Goal: Task Accomplishment & Management: Manage account settings

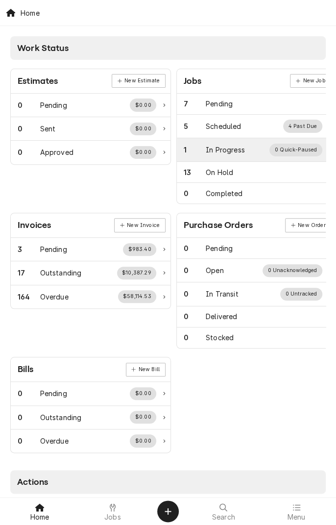
click at [236, 149] on div "In Progress" at bounding box center [225, 150] width 39 height 10
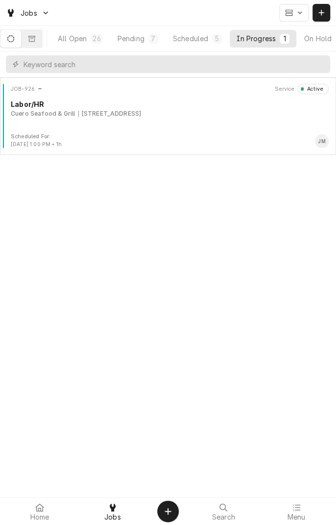
click at [142, 114] on div "[STREET_ADDRESS]" at bounding box center [109, 113] width 63 height 9
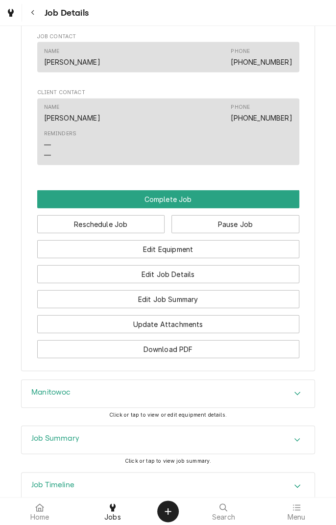
scroll to position [683, 0]
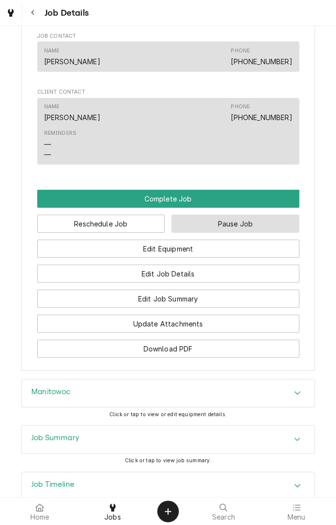
click at [245, 233] on button "Pause Job" at bounding box center [236, 224] width 128 height 18
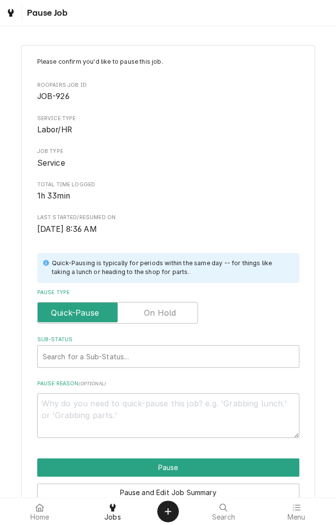
click at [165, 316] on label "Pause Type" at bounding box center [117, 313] width 161 height 22
click at [165, 316] on input "Pause Type" at bounding box center [118, 313] width 152 height 22
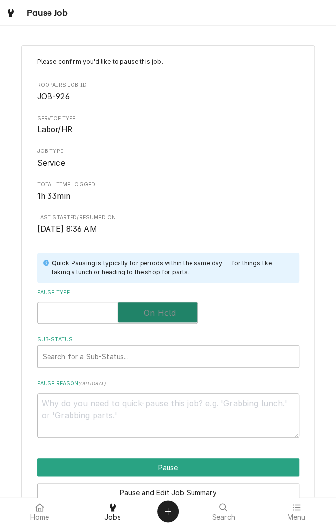
checkbox input "true"
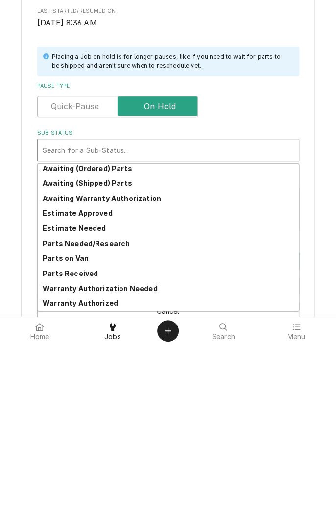
scroll to position [25, 0]
click at [110, 427] on strong "Parts Needed/Research" at bounding box center [86, 424] width 87 height 8
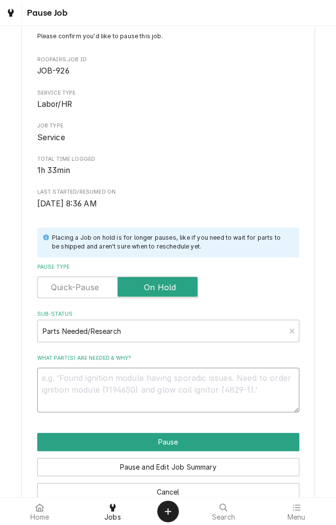
click at [176, 381] on textarea "What part(s) are needed & why?" at bounding box center [168, 390] width 262 height 44
type textarea "x"
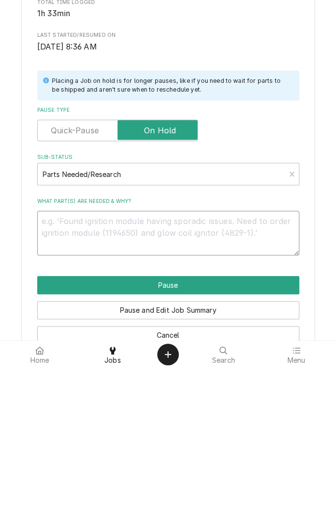
type textarea "N"
type textarea "x"
type textarea "No"
type textarea "x"
type textarea "Not"
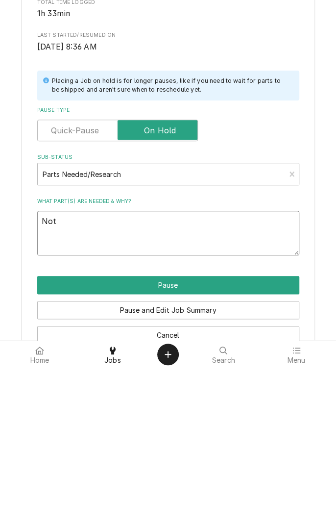
type textarea "x"
type textarea "No"
type textarea "x"
type textarea "N"
type textarea "x"
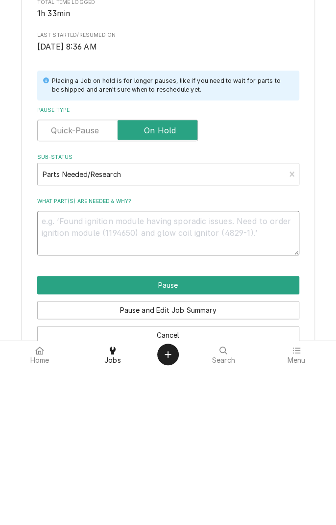
type textarea "x"
type textarea "C"
type textarea "x"
type textarea "Co"
type textarea "x"
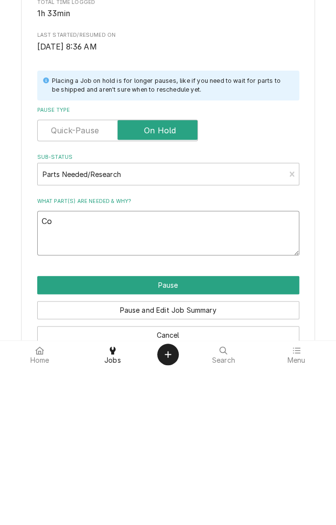
type textarea "Con"
type textarea "x"
type textarea "Cont"
type textarea "x"
type textarea "Contr"
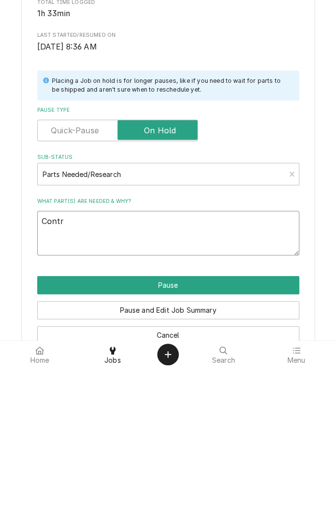
type textarea "x"
type textarea "Control"
type textarea "x"
type textarea "Control b"
type textarea "x"
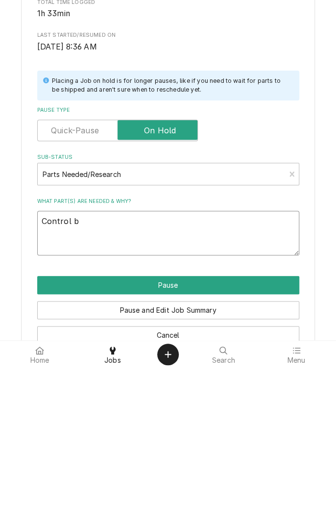
type textarea "Control bo"
type textarea "x"
type textarea "Control boa"
type textarea "x"
type textarea "Control board"
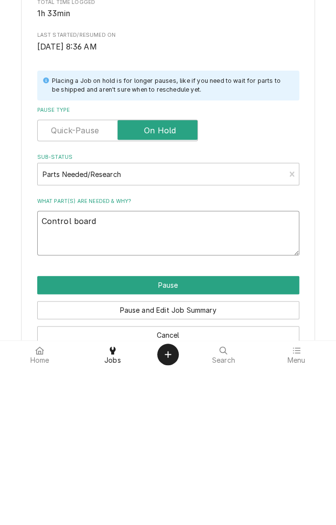
type textarea "x"
type textarea "Control board n"
type textarea "x"
type textarea "Control board ne"
type textarea "x"
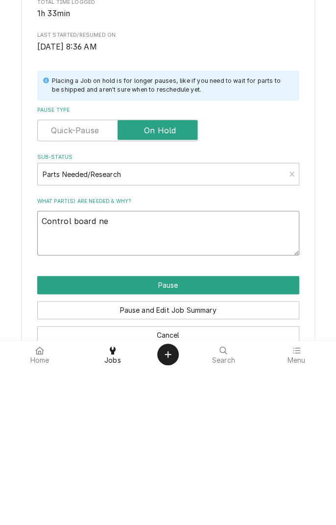
type textarea "Control board nee"
type textarea "x"
type textarea "Control board need"
type textarea "x"
type textarea "Control board neede"
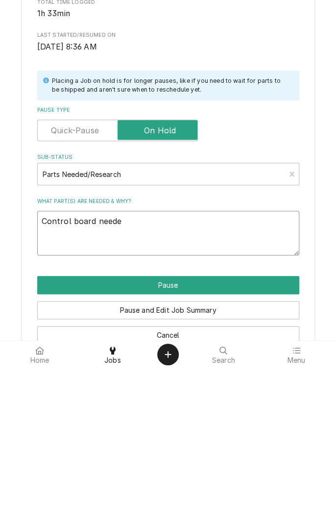
type textarea "x"
type textarea "Control board needed"
type textarea "x"
type textarea "Control board needed"
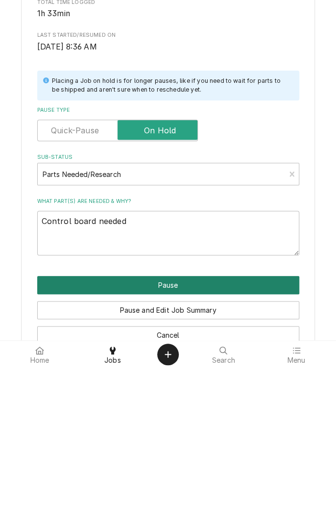
click at [242, 435] on button "Pause" at bounding box center [168, 442] width 262 height 18
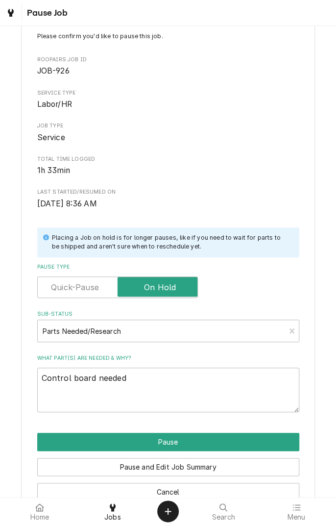
type textarea "x"
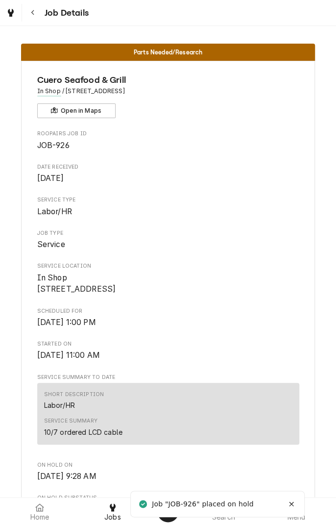
click at [33, 14] on icon "Navigate back" at bounding box center [32, 12] width 3 height 5
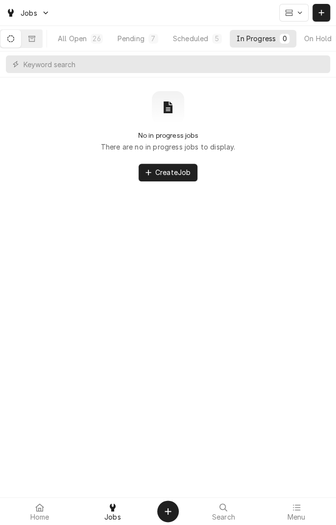
click at [204, 34] on div "Scheduled" at bounding box center [190, 38] width 35 height 10
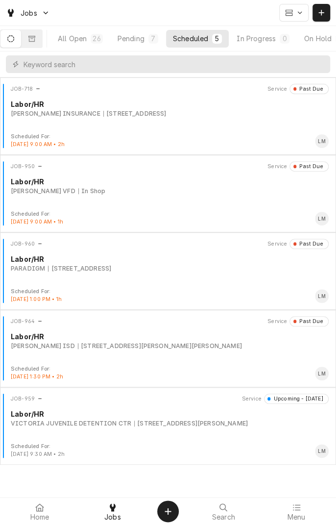
click at [86, 37] on div "All Open" at bounding box center [72, 38] width 29 height 10
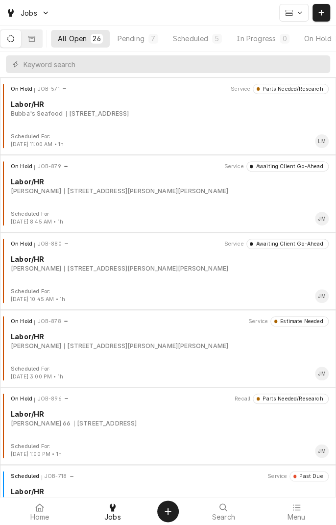
click at [312, 43] on div "On Hold" at bounding box center [317, 38] width 27 height 10
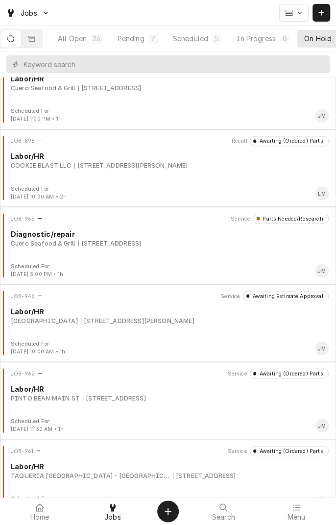
scroll to position [481, 0]
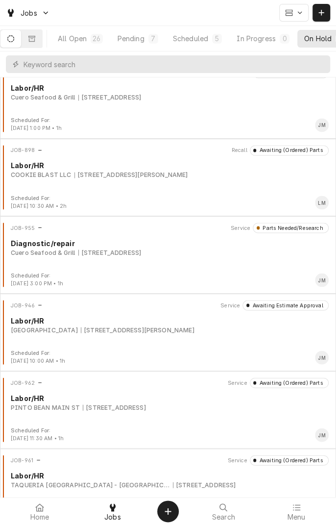
click at [142, 254] on div "1604 Houston Hwy 1604 Houston Hwy, VICTORIA, TX 77901" at bounding box center [109, 252] width 63 height 9
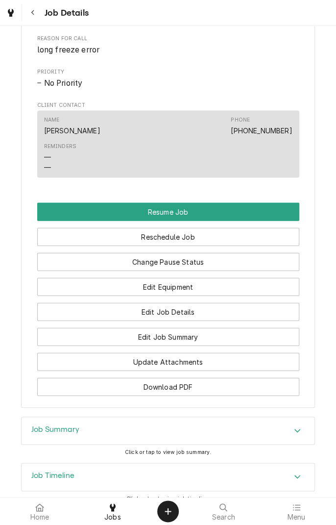
scroll to position [548, 0]
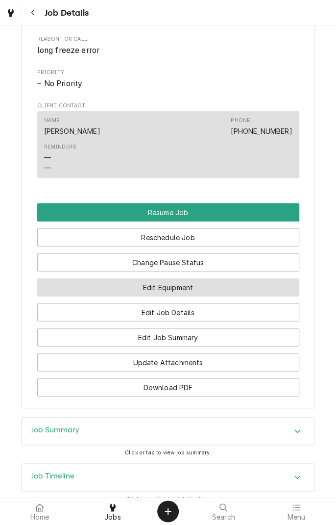
click at [240, 296] on button "Edit Equipment" at bounding box center [168, 287] width 262 height 18
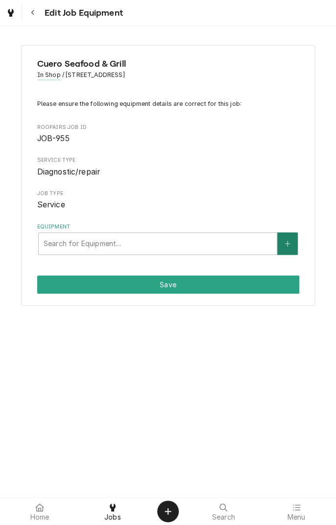
click at [287, 244] on icon "Create New Equipment" at bounding box center [288, 243] width 6 height 7
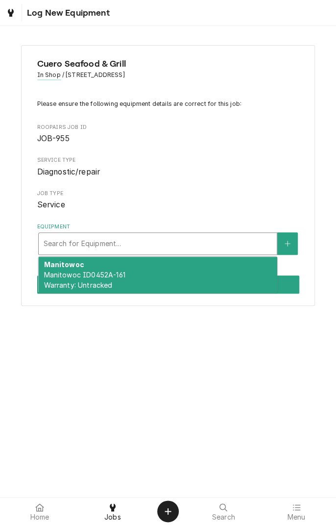
click at [182, 277] on div "Manitowoc Manitowoc ID0452A-161 Warranty: Untracked" at bounding box center [158, 275] width 238 height 36
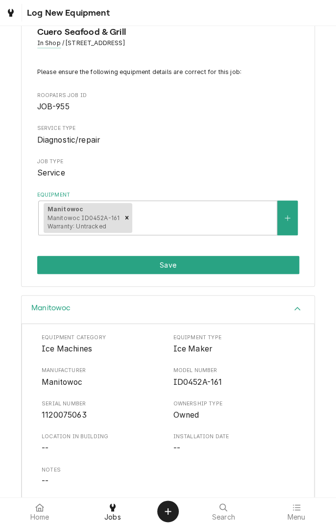
scroll to position [32, 0]
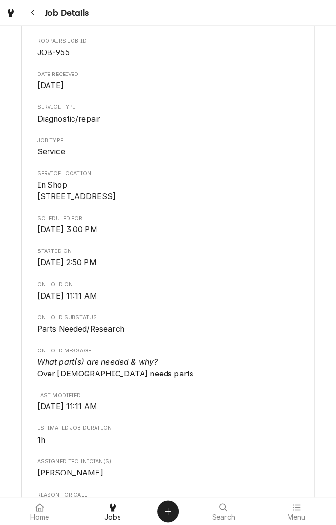
scroll to position [97, 0]
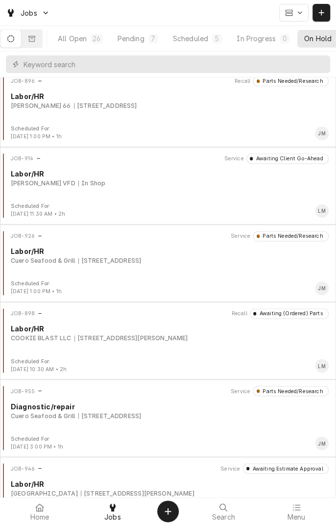
scroll to position [318, 0]
click at [291, 415] on div "Cuero Seafood & Grill [STREET_ADDRESS]" at bounding box center [170, 415] width 318 height 9
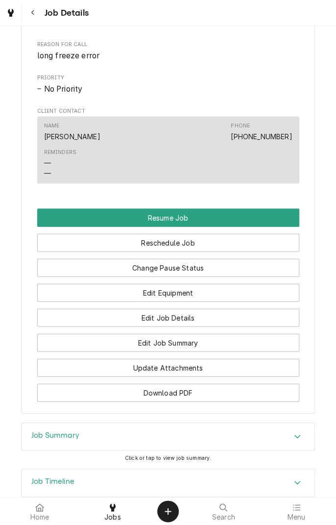
scroll to position [544, 0]
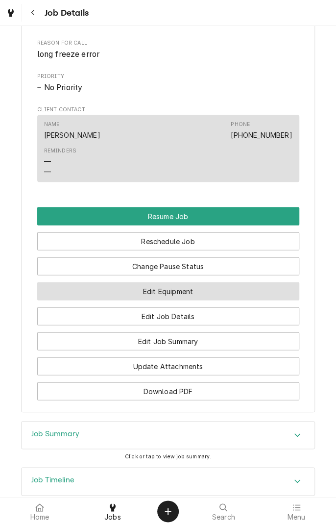
click at [272, 300] on button "Edit Equipment" at bounding box center [168, 291] width 262 height 18
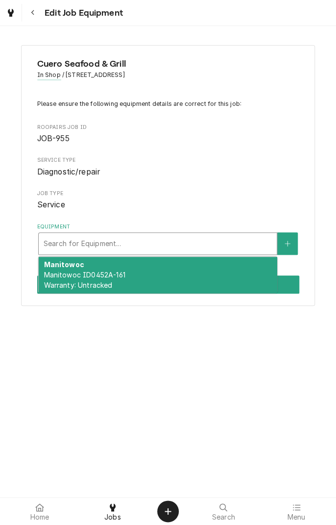
click at [231, 282] on div "Manitowoc Manitowoc ID0452A-161 Warranty: Untracked" at bounding box center [158, 275] width 238 height 36
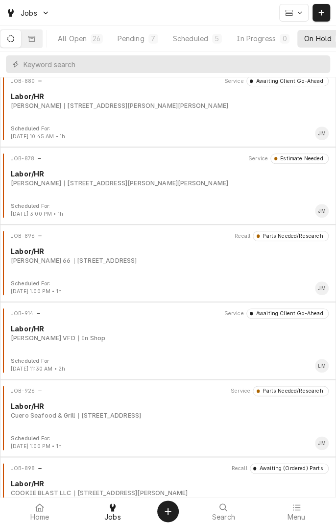
scroll to position [169, 0]
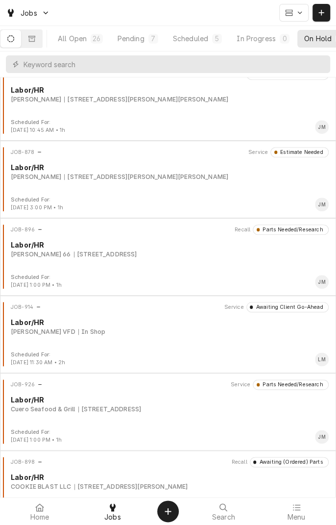
click at [142, 412] on div "1604 Houston Hwy 1604 Houston Hwy, VICTORIA, TX 77901" at bounding box center [109, 409] width 63 height 9
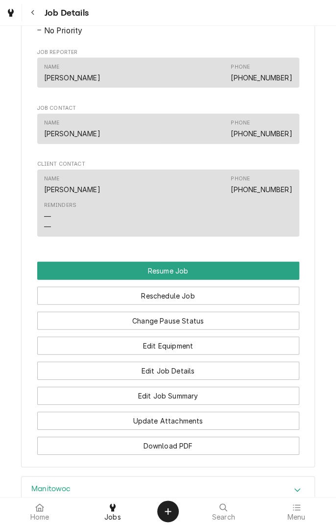
scroll to position [694, 0]
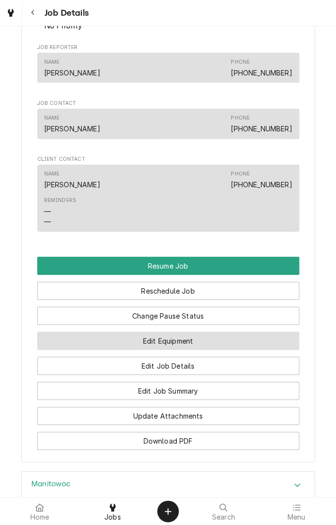
click at [242, 350] on button "Edit Equipment" at bounding box center [168, 341] width 262 height 18
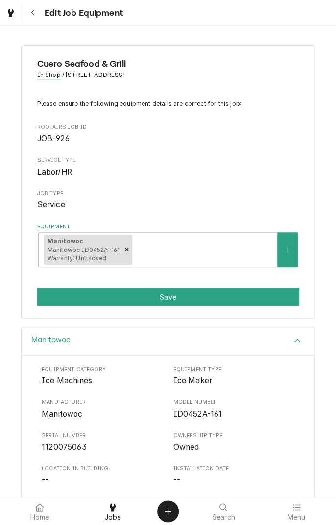
click at [36, 14] on div "Navigate back" at bounding box center [33, 13] width 10 height 10
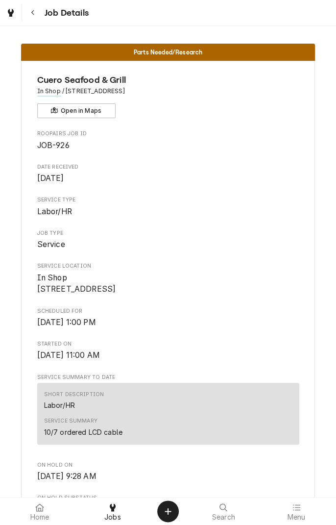
click at [35, 21] on button "Navigate back" at bounding box center [33, 13] width 18 height 18
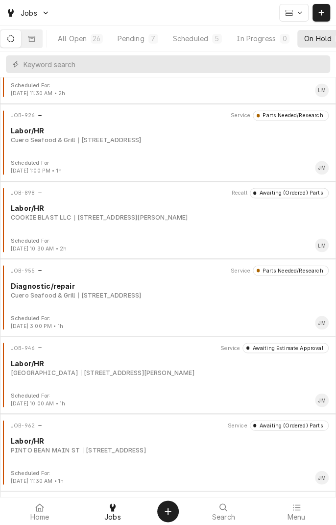
scroll to position [438, 0]
click at [165, 146] on div "JOB-926 Service Parts Needed/Research Labor/HR Cuero Seafood & Grill 1604 Houst…" at bounding box center [168, 135] width 328 height 49
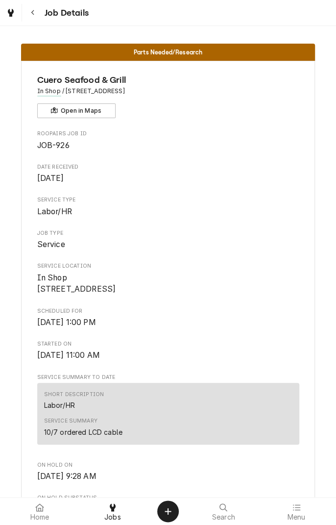
click at [39, 11] on button "Navigate back" at bounding box center [33, 13] width 18 height 18
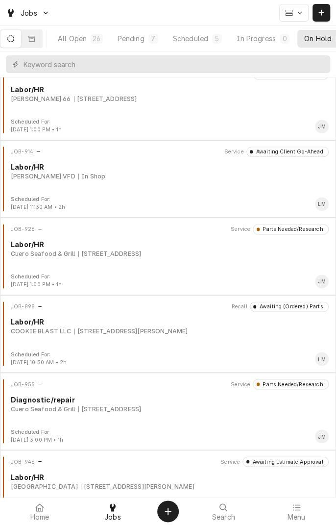
scroll to position [346, 0]
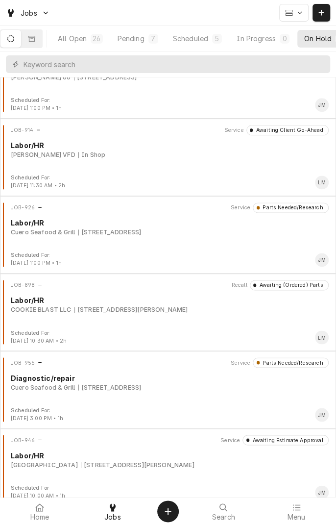
click at [140, 389] on div "1604 Houston Hwy 1604 Houston Hwy, VICTORIA, TX 77901" at bounding box center [109, 387] width 63 height 9
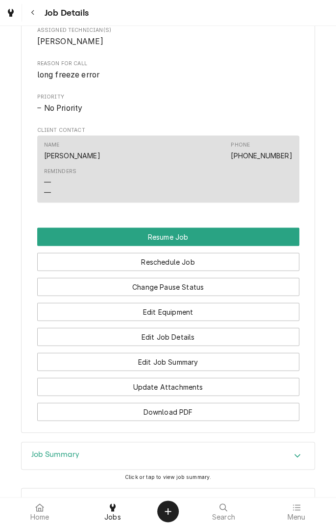
scroll to position [525, 0]
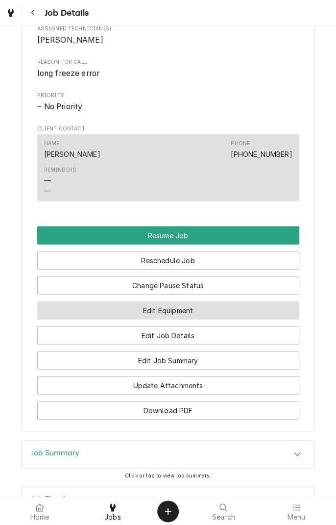
click at [239, 319] on button "Edit Equipment" at bounding box center [168, 310] width 262 height 18
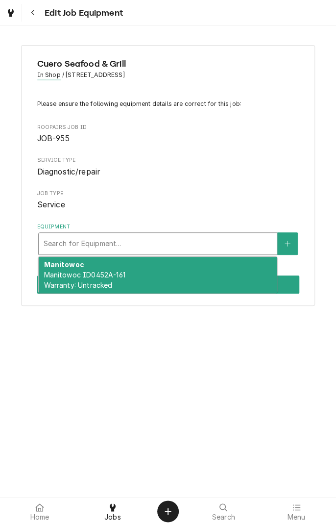
click at [171, 277] on div "Manitowoc Manitowoc ID0452A-161 Warranty: Untracked" at bounding box center [158, 275] width 238 height 36
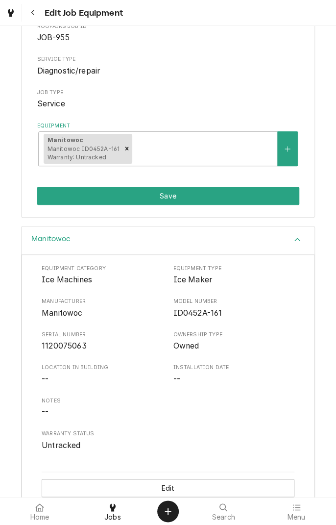
scroll to position [118, 0]
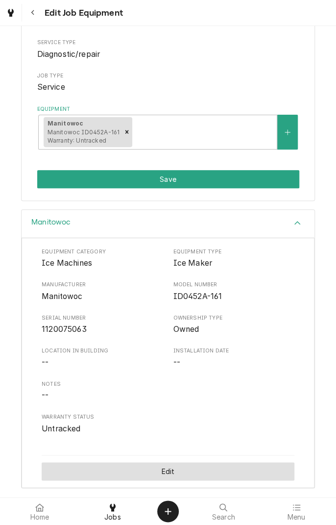
click at [199, 469] on button "Edit" at bounding box center [168, 471] width 253 height 18
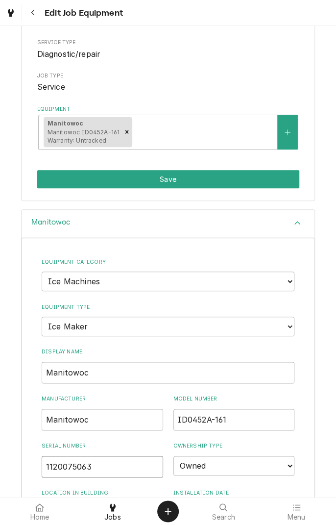
click at [118, 465] on input "1120075063" at bounding box center [103, 467] width 122 height 22
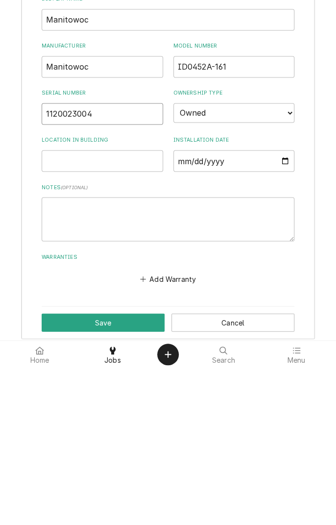
scroll to position [321, 0]
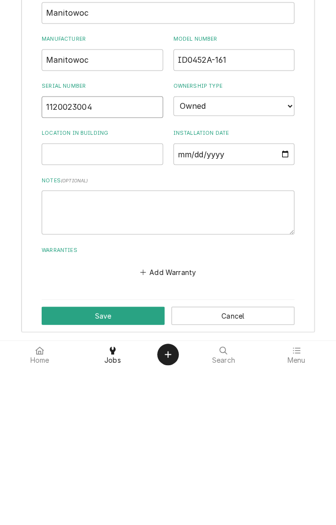
type input "1120023004"
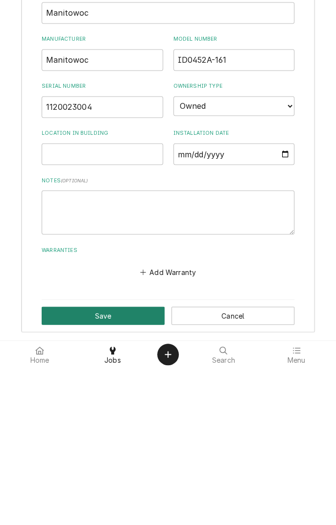
click at [126, 469] on button "Save" at bounding box center [103, 472] width 123 height 18
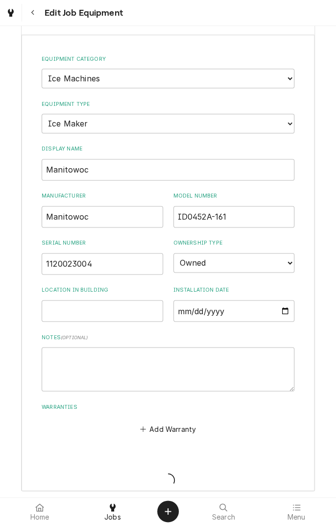
scroll to position [118, 0]
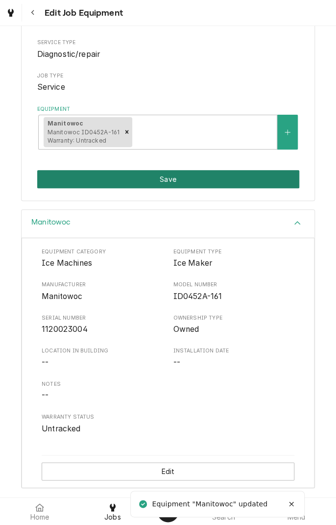
click at [256, 177] on button "Save" at bounding box center [168, 179] width 262 height 18
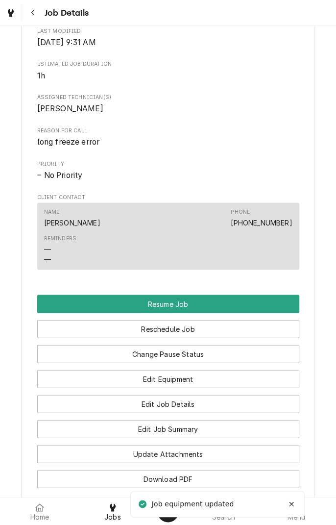
scroll to position [466, 0]
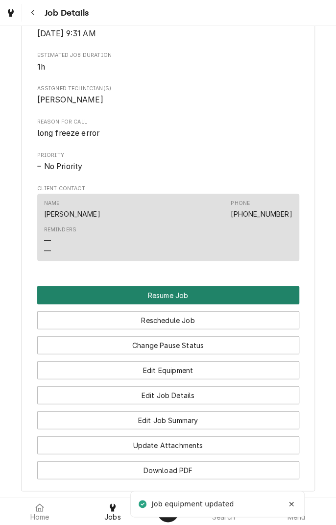
click at [236, 303] on button "Resume Job" at bounding box center [168, 295] width 262 height 18
